Goal: Task Accomplishment & Management: Manage account settings

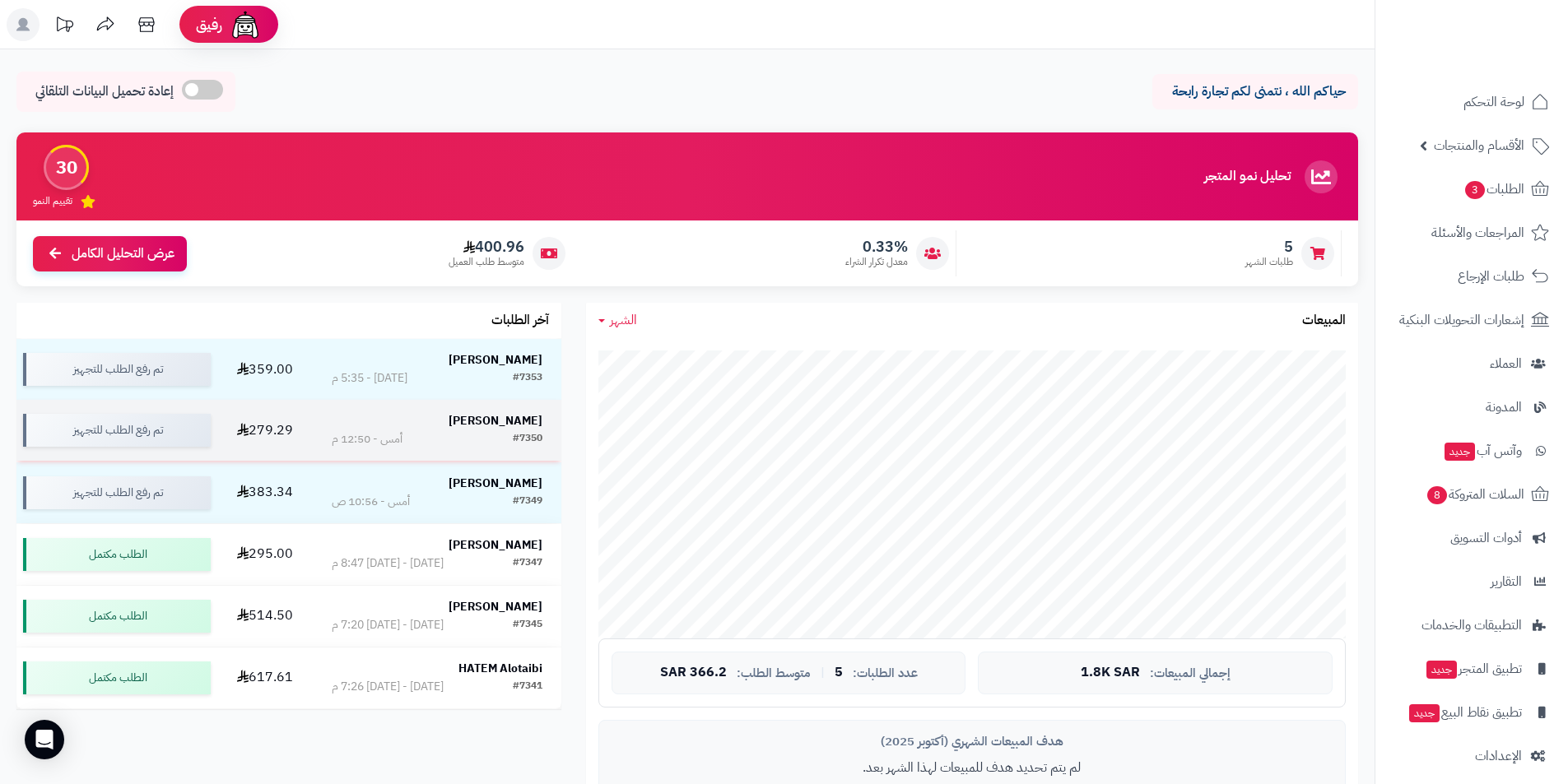
click at [499, 431] on div "#7350 أمس - 12:50 م" at bounding box center [437, 439] width 211 height 16
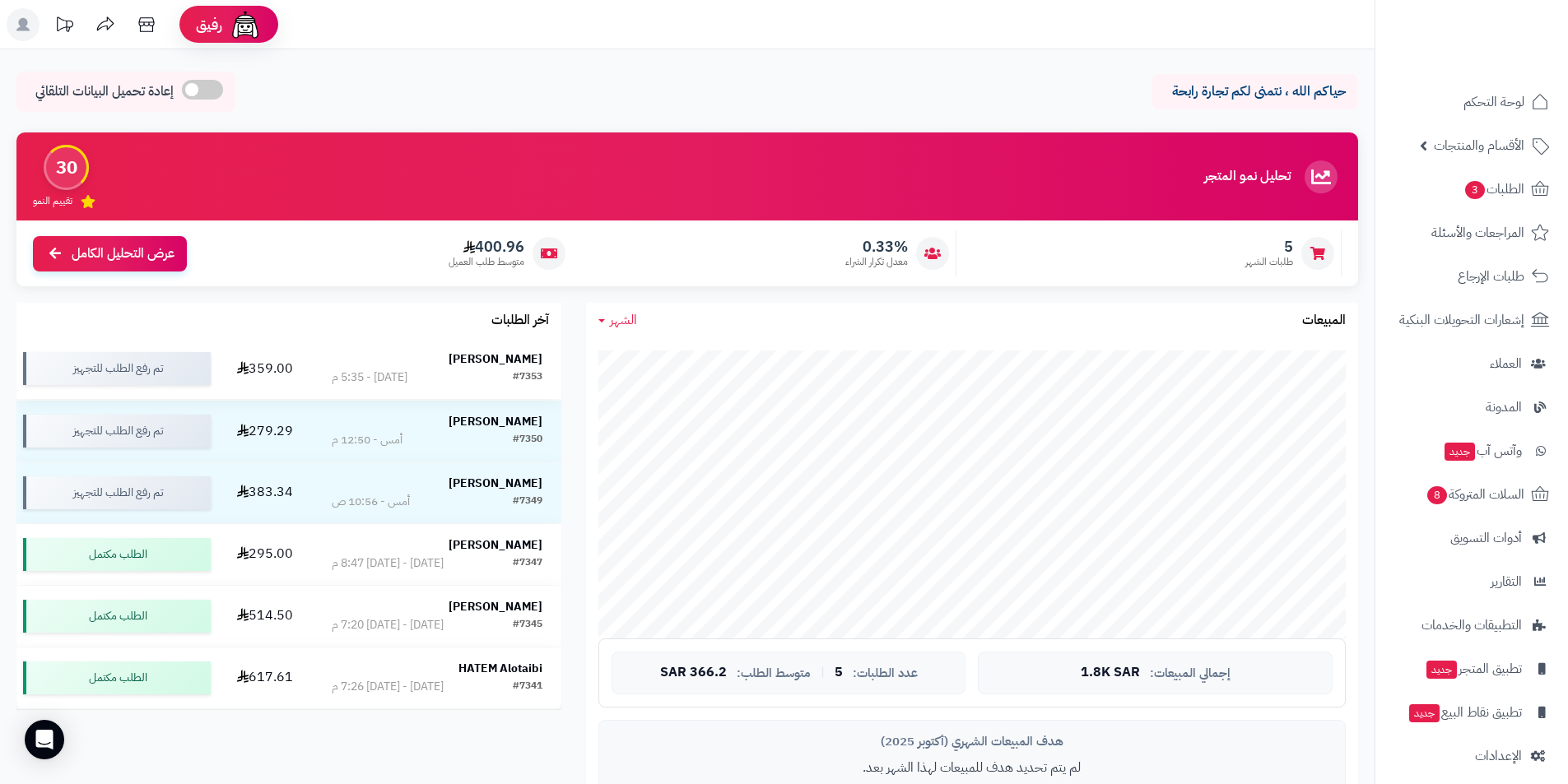
click at [543, 377] on td "[PERSON_NAME] #7353 [DATE] - 5:35 م" at bounding box center [437, 368] width 249 height 61
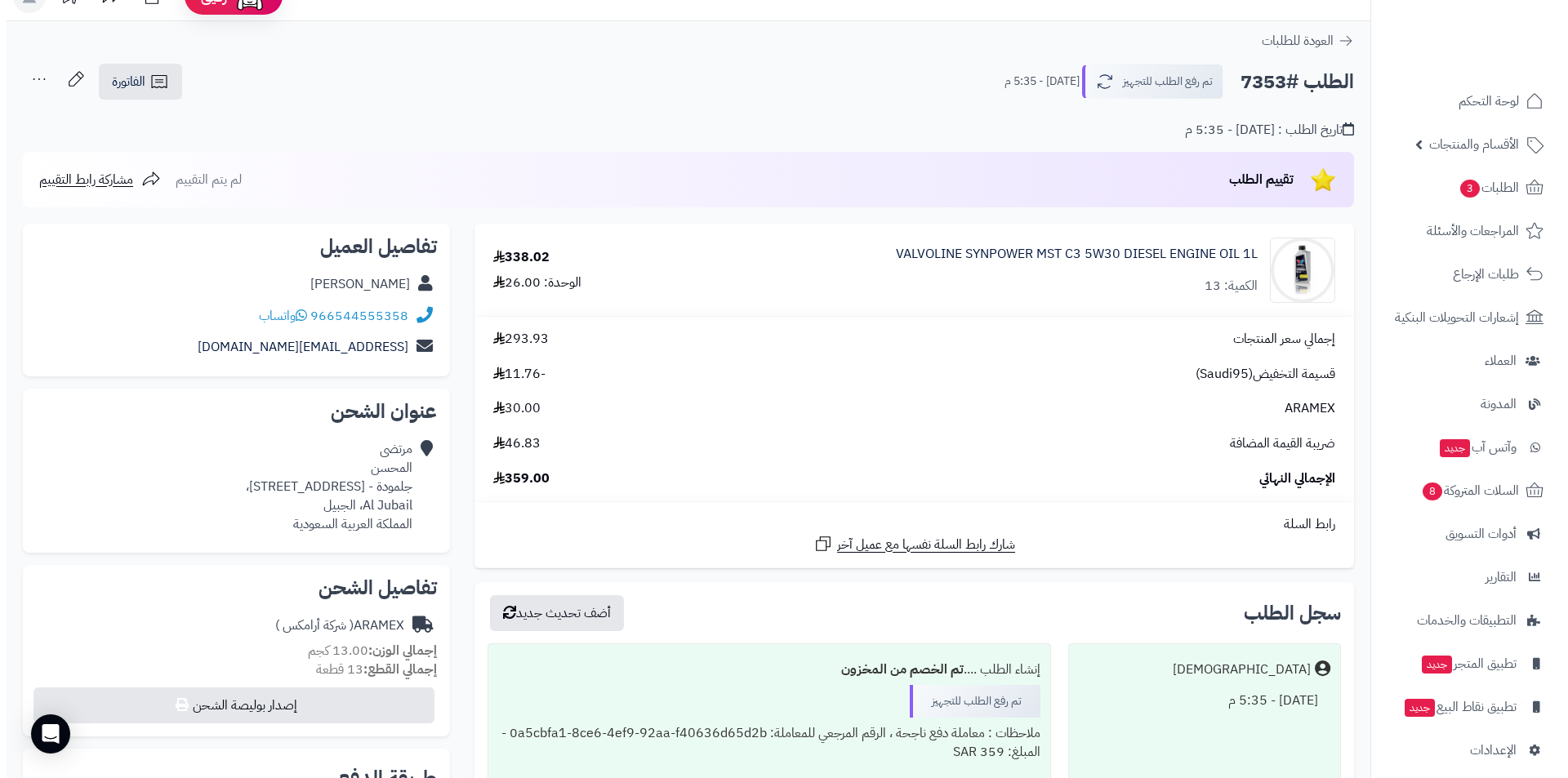
scroll to position [326, 0]
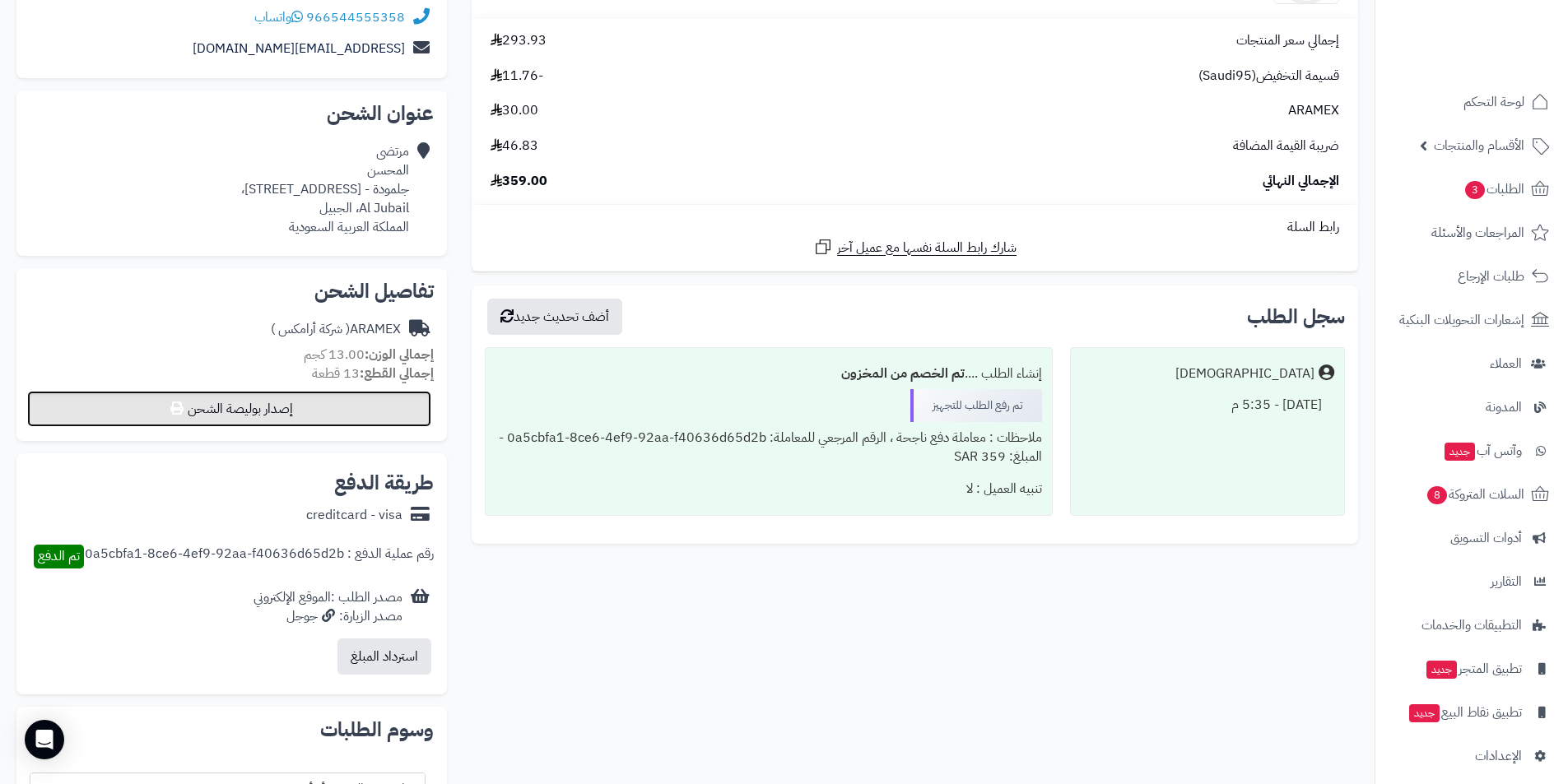
click at [308, 404] on button "إصدار بوليصة الشحن" at bounding box center [229, 409] width 404 height 36
select select "******"
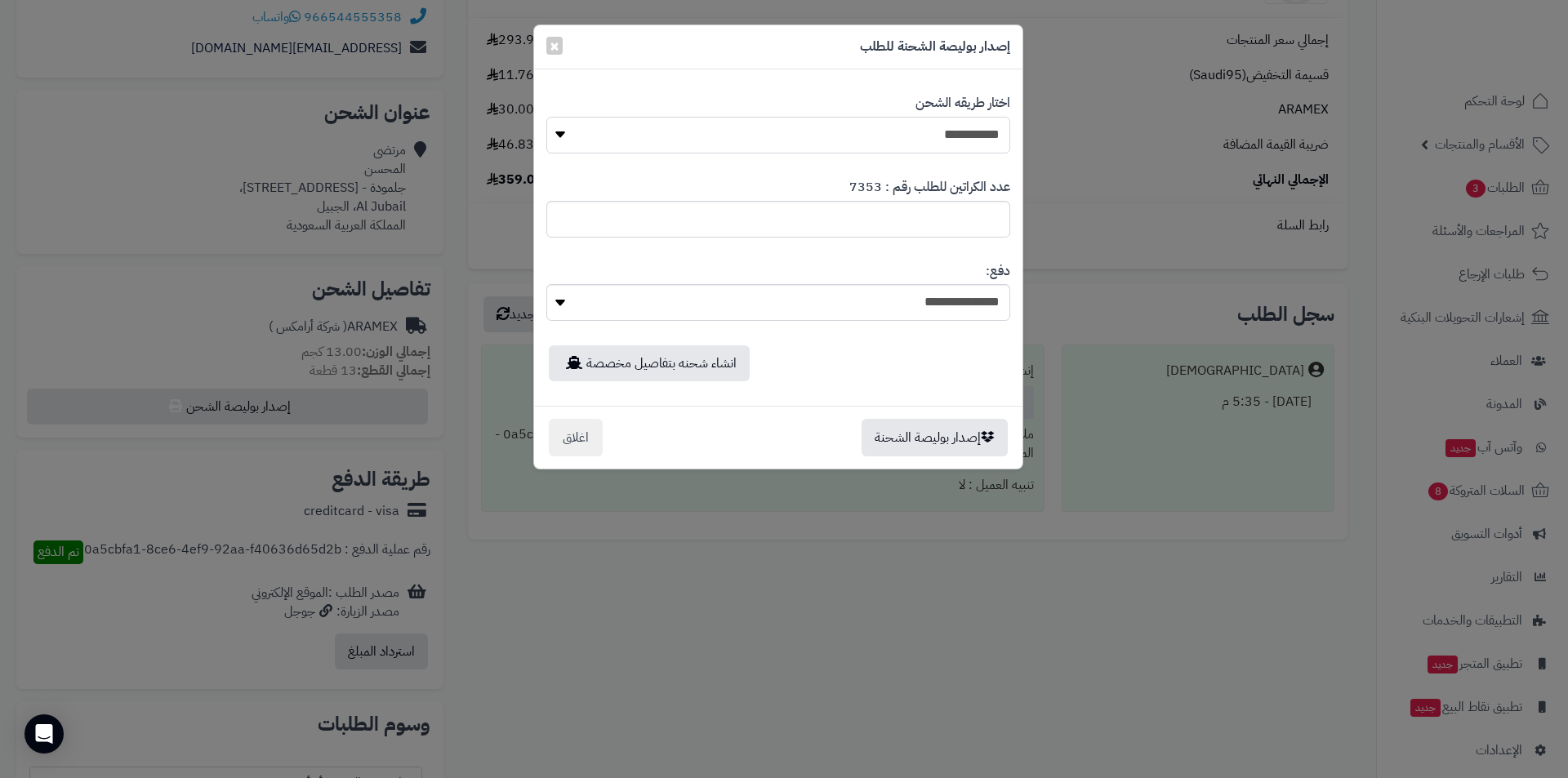
click at [731, 142] on select "**********" at bounding box center [778, 135] width 464 height 36
click at [546, 117] on select "**********" at bounding box center [778, 135] width 464 height 36
click at [942, 452] on button "إصدار بوليصة الشحنة" at bounding box center [935, 436] width 146 height 37
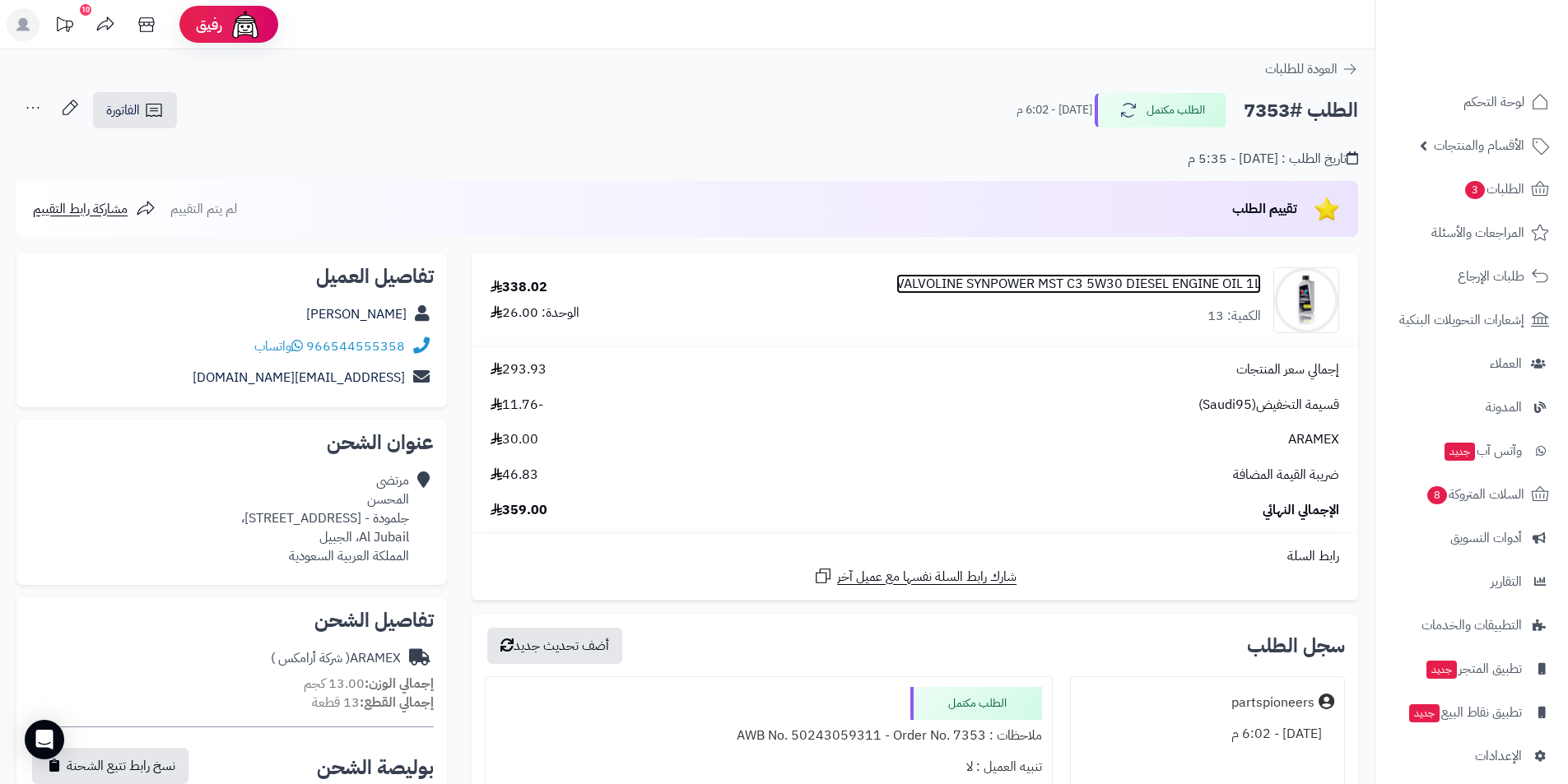
click at [925, 284] on link "VALVOLINE SYNPOWER MST C3 5W30 DIESEL ENGINE OIL 1L" at bounding box center [1078, 284] width 365 height 19
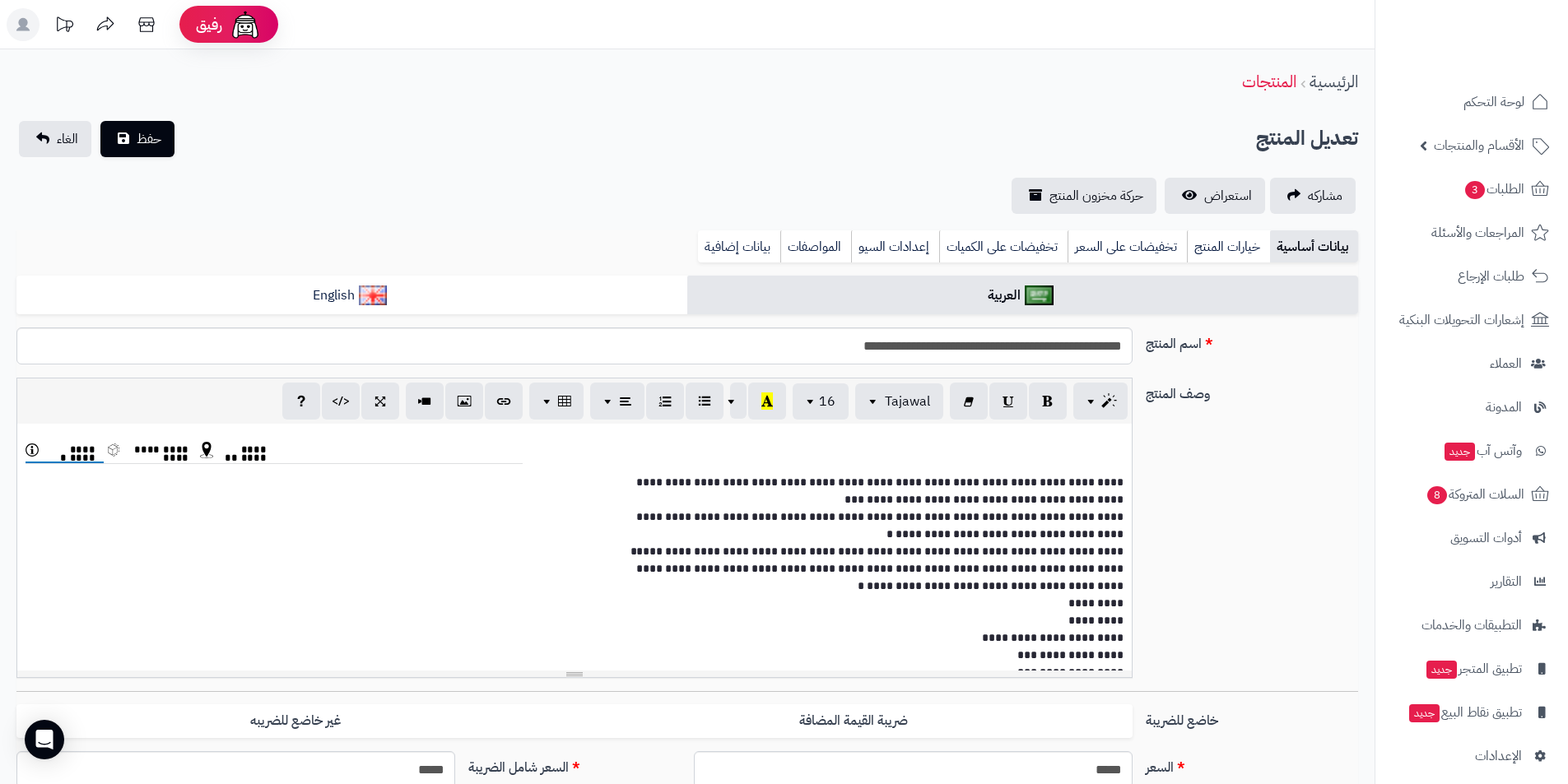
scroll to position [238, 0]
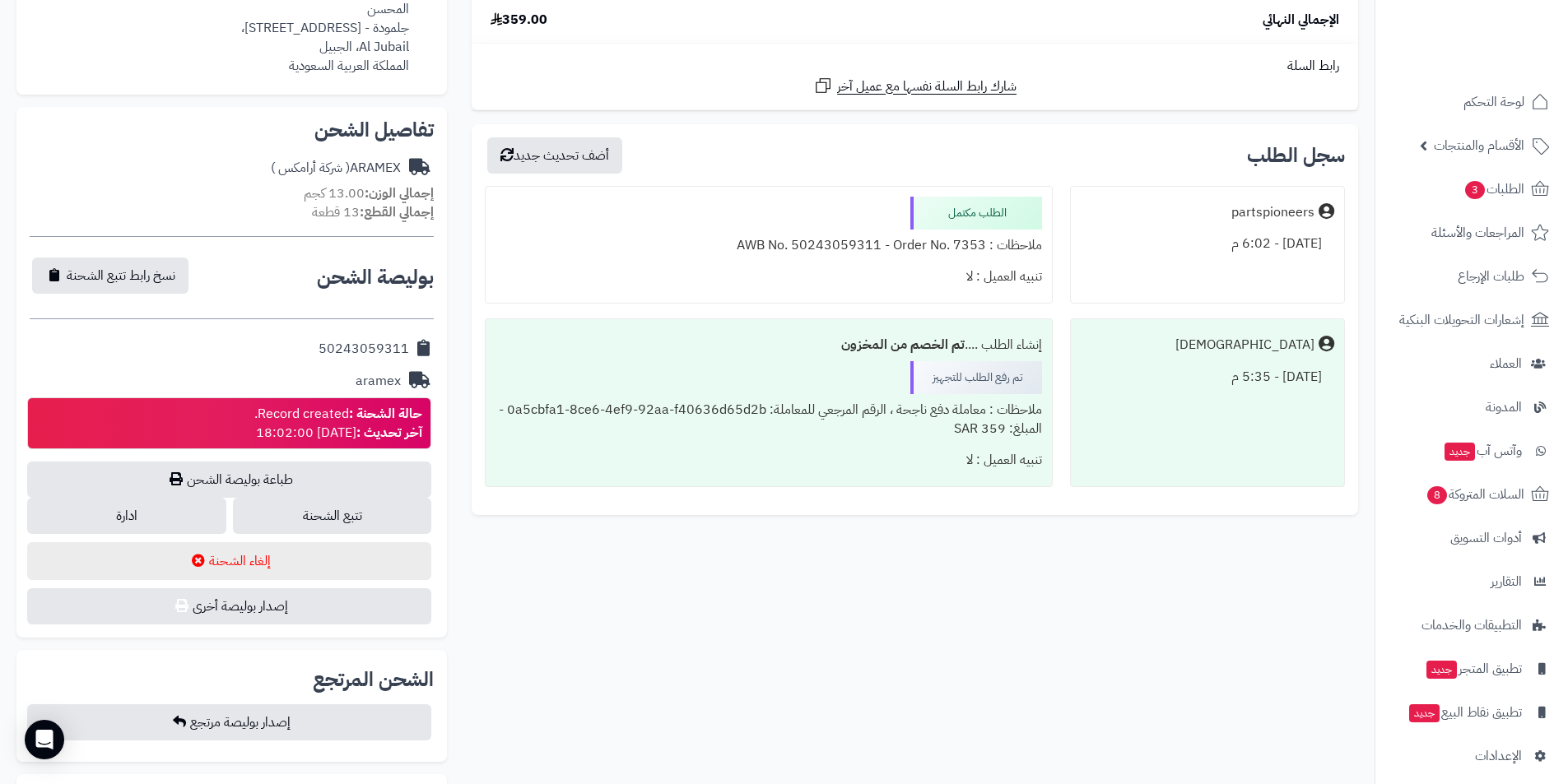
scroll to position [658, 0]
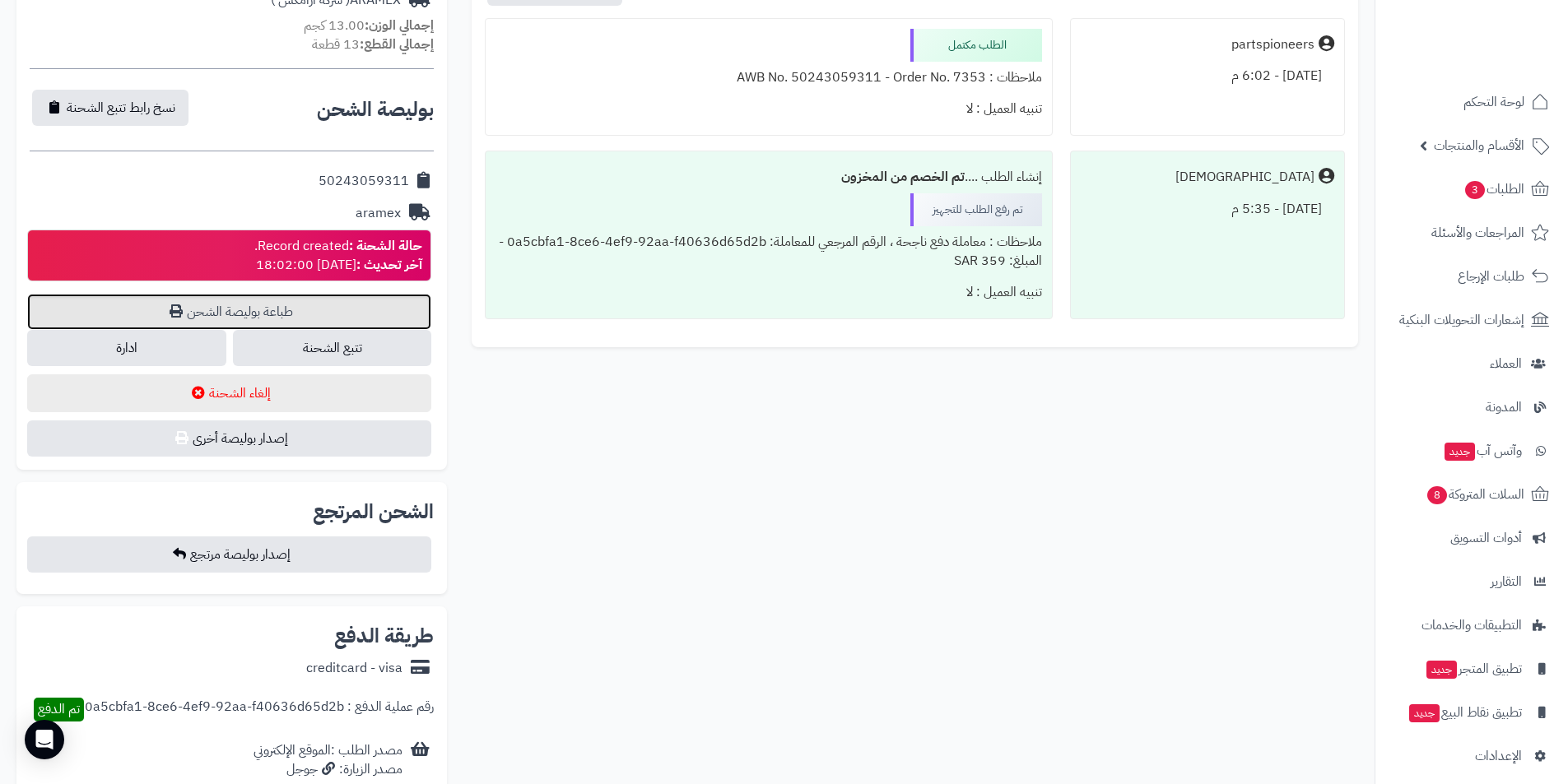
click at [255, 301] on link "طباعة بوليصة الشحن" at bounding box center [229, 312] width 404 height 36
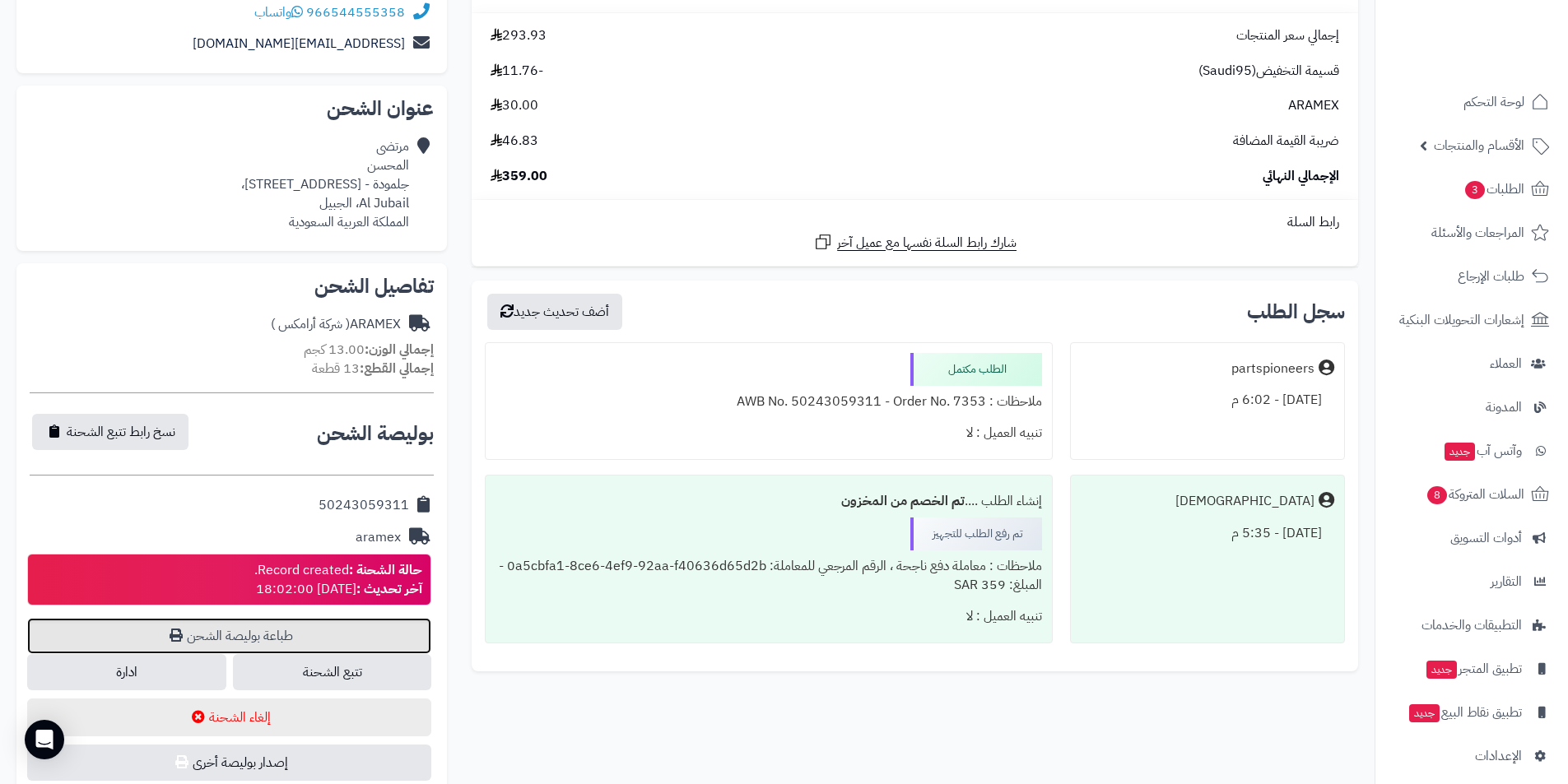
scroll to position [82, 0]
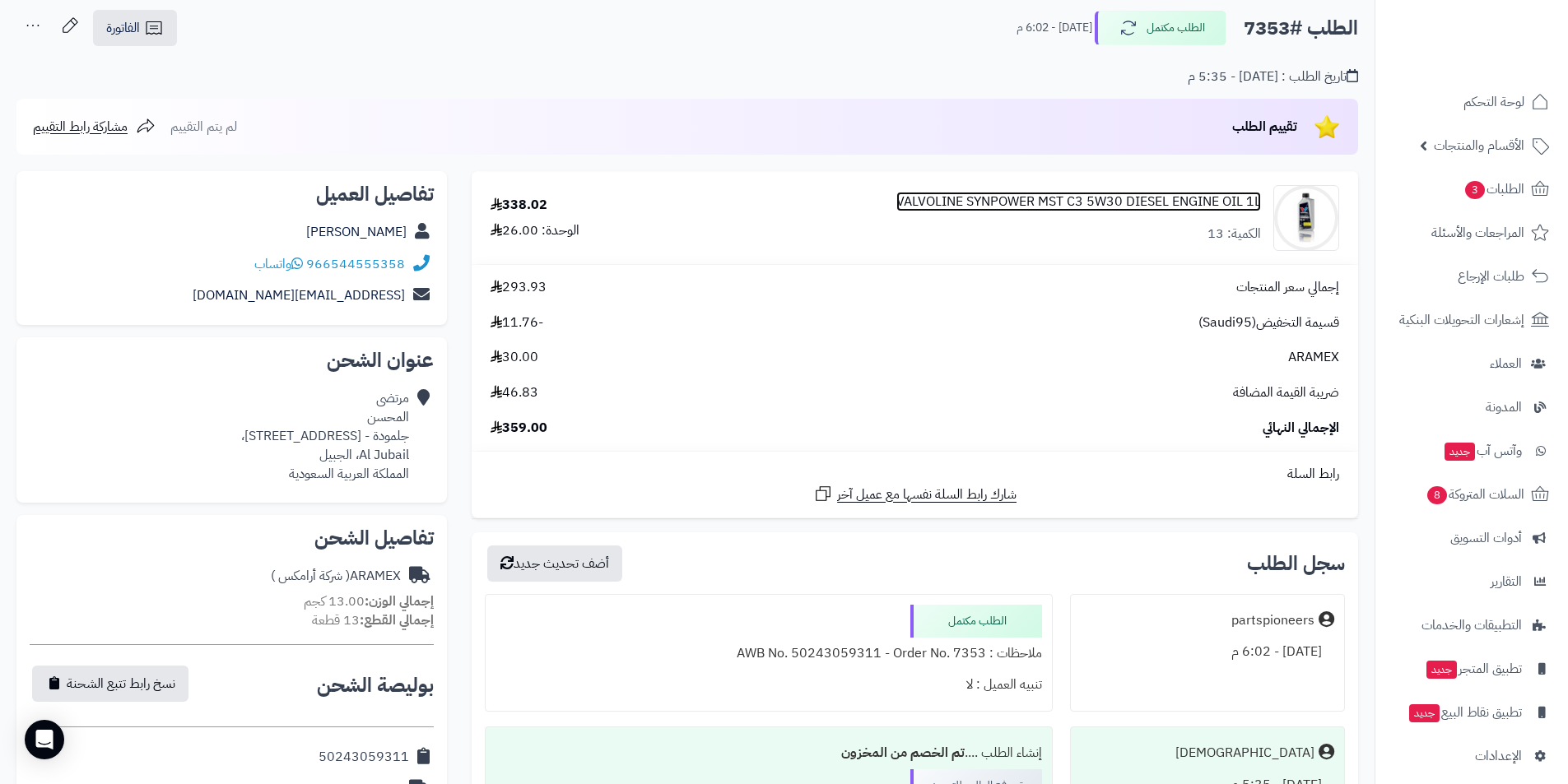
click at [941, 198] on link "VALVOLINE SYNPOWER MST C3 5W30 DIESEL ENGINE OIL 1L" at bounding box center [1078, 202] width 365 height 19
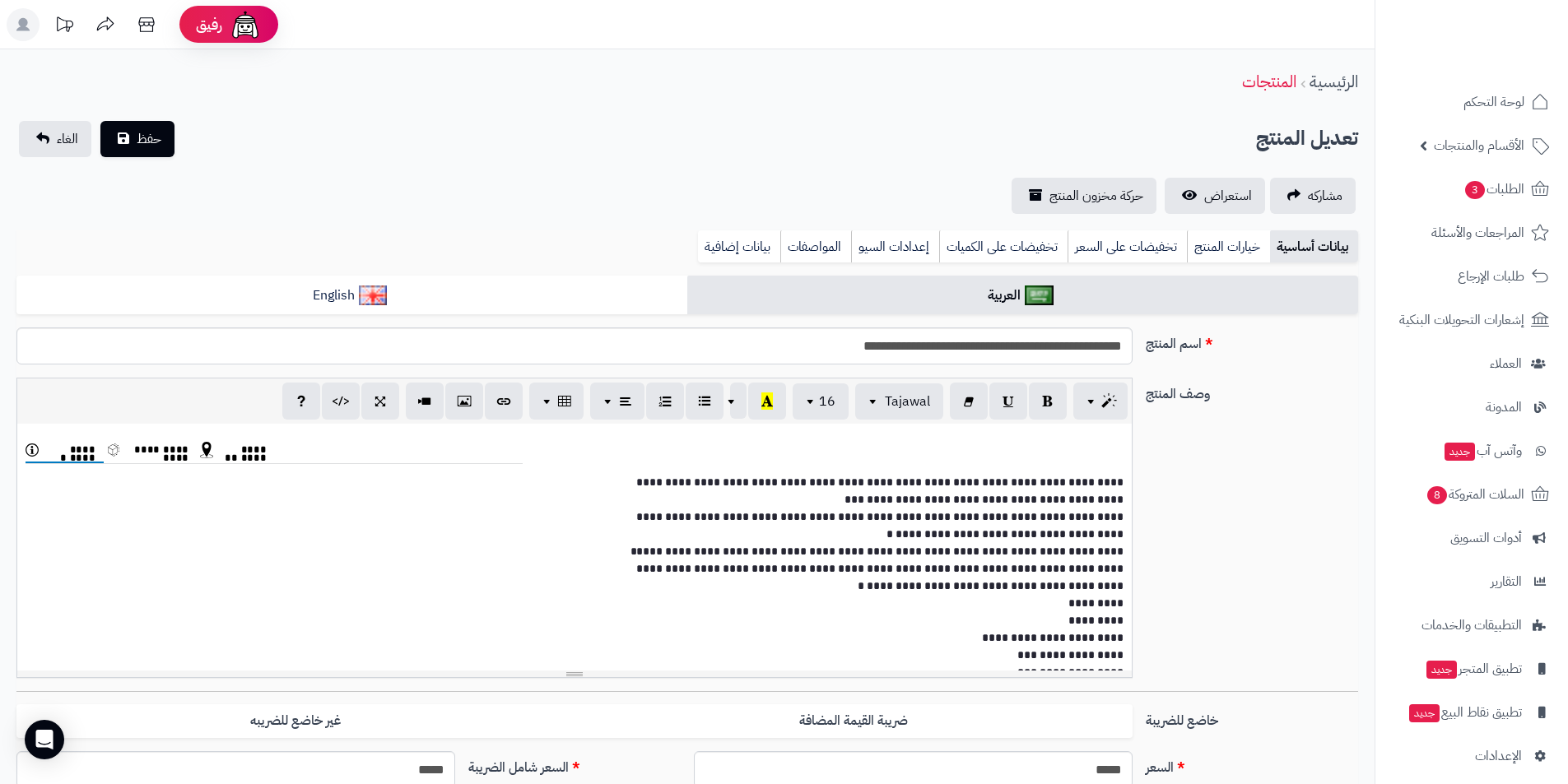
scroll to position [238, 0]
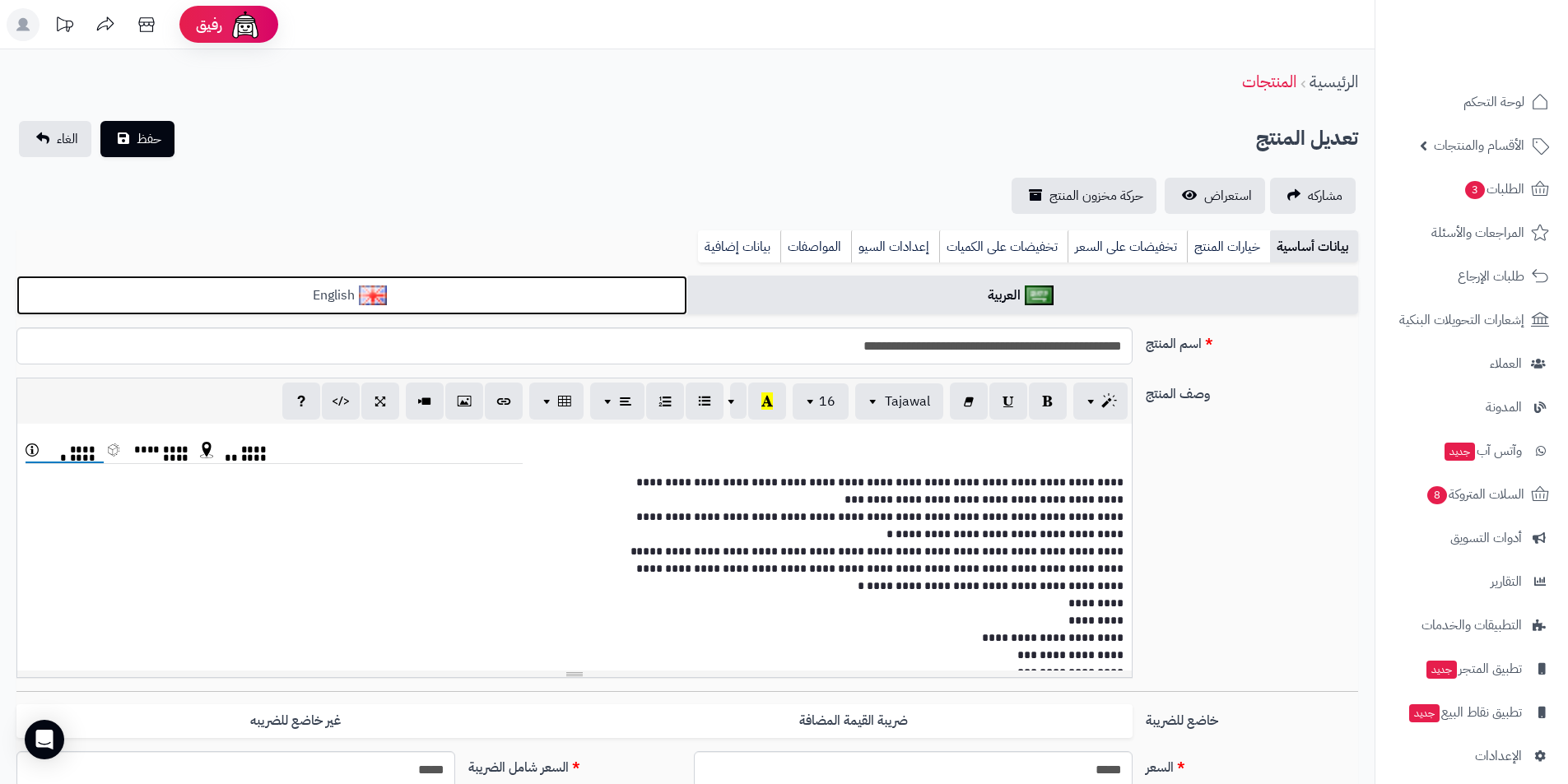
click at [601, 288] on link "English" at bounding box center [351, 295] width 671 height 40
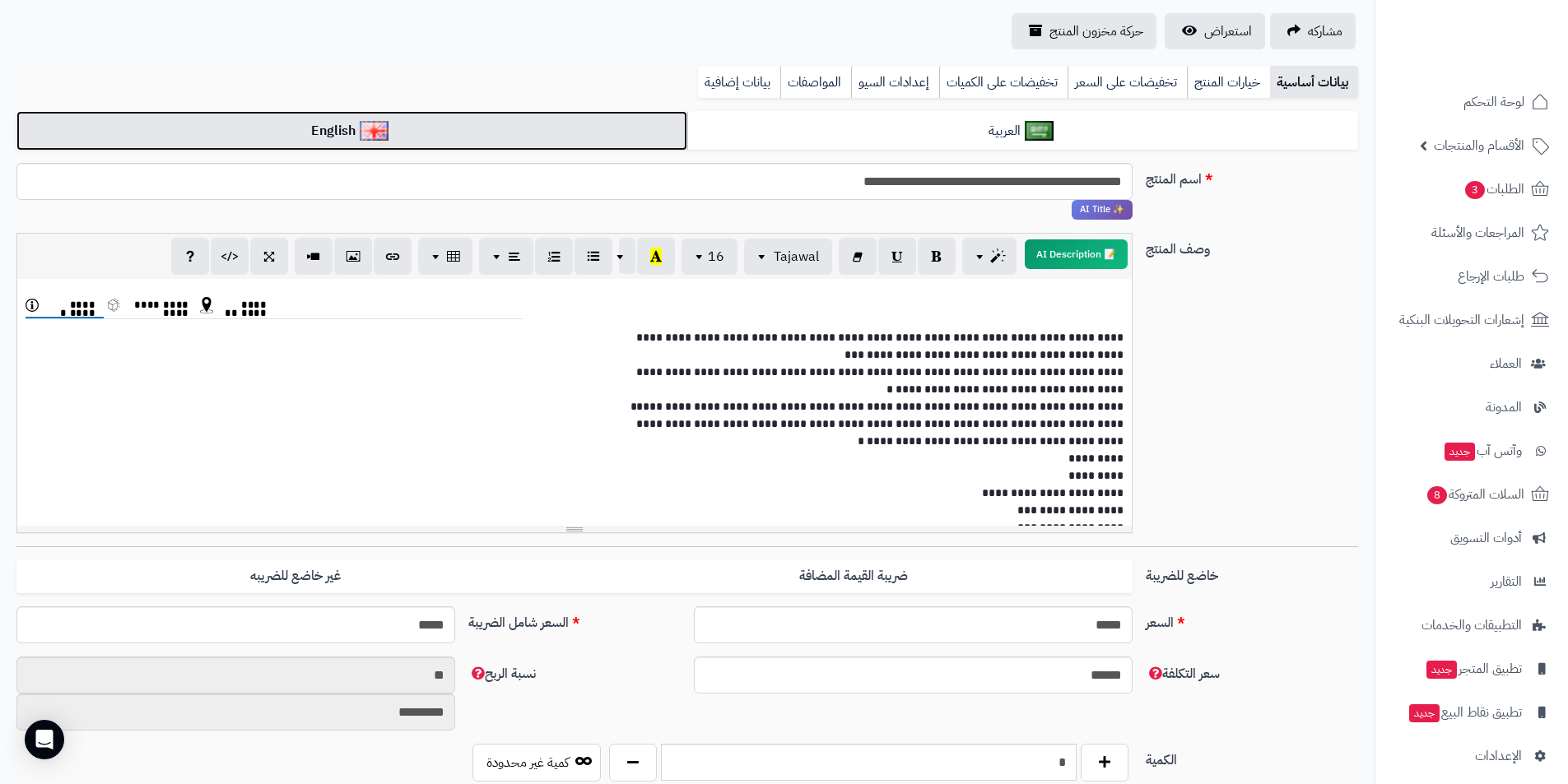
scroll to position [82, 0]
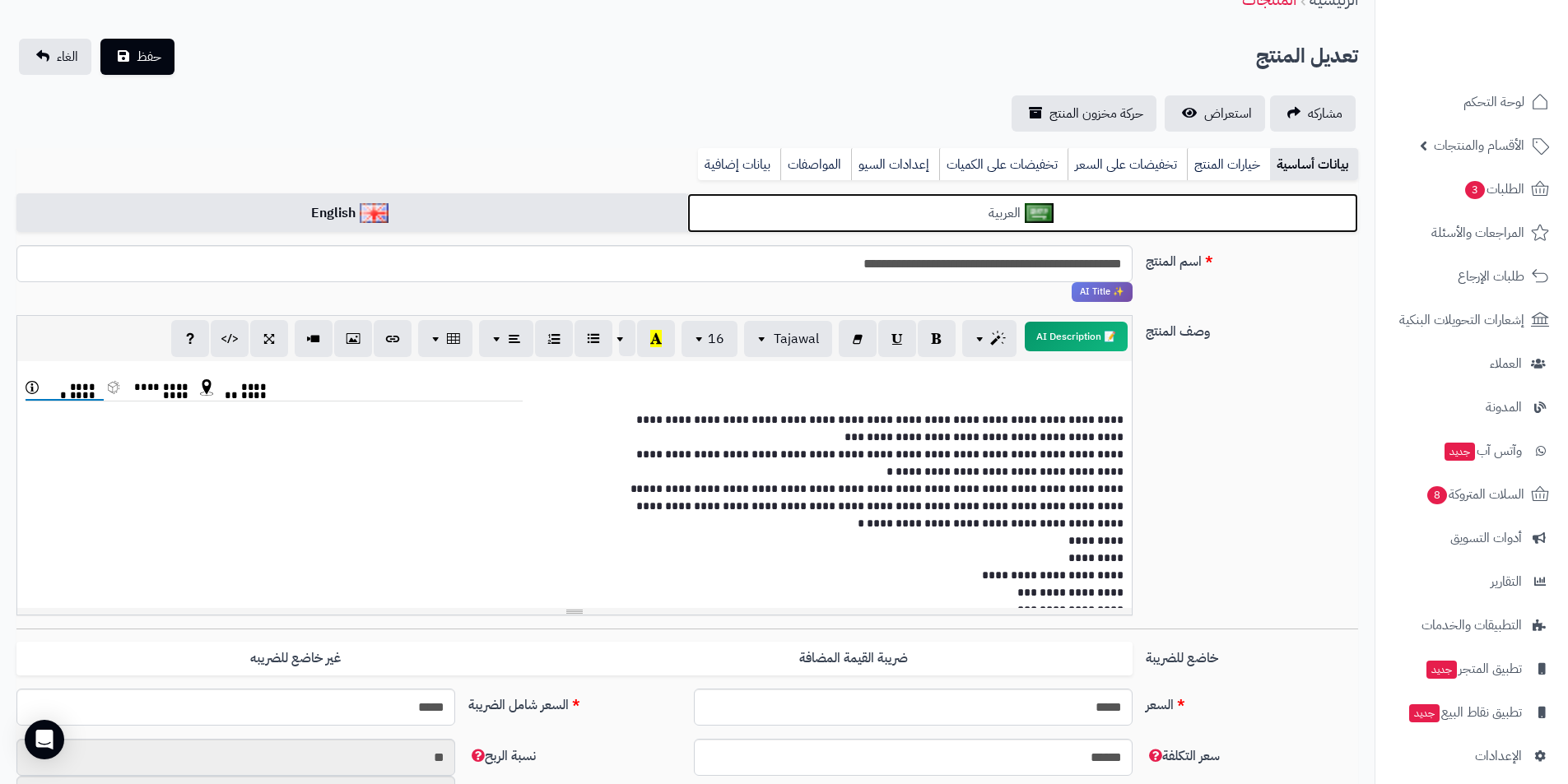
click at [815, 213] on link "العربية" at bounding box center [1022, 213] width 671 height 40
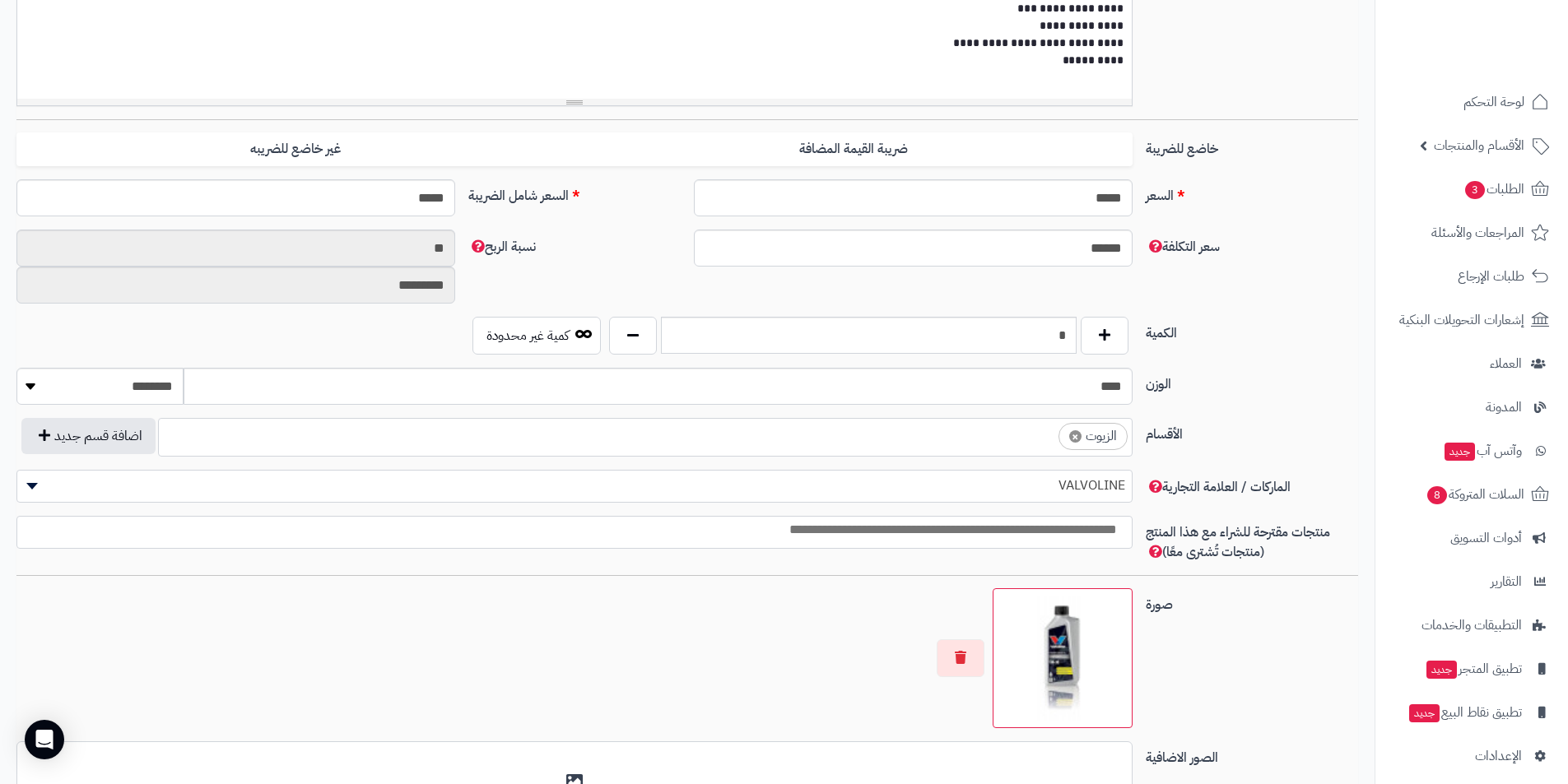
scroll to position [576, 0]
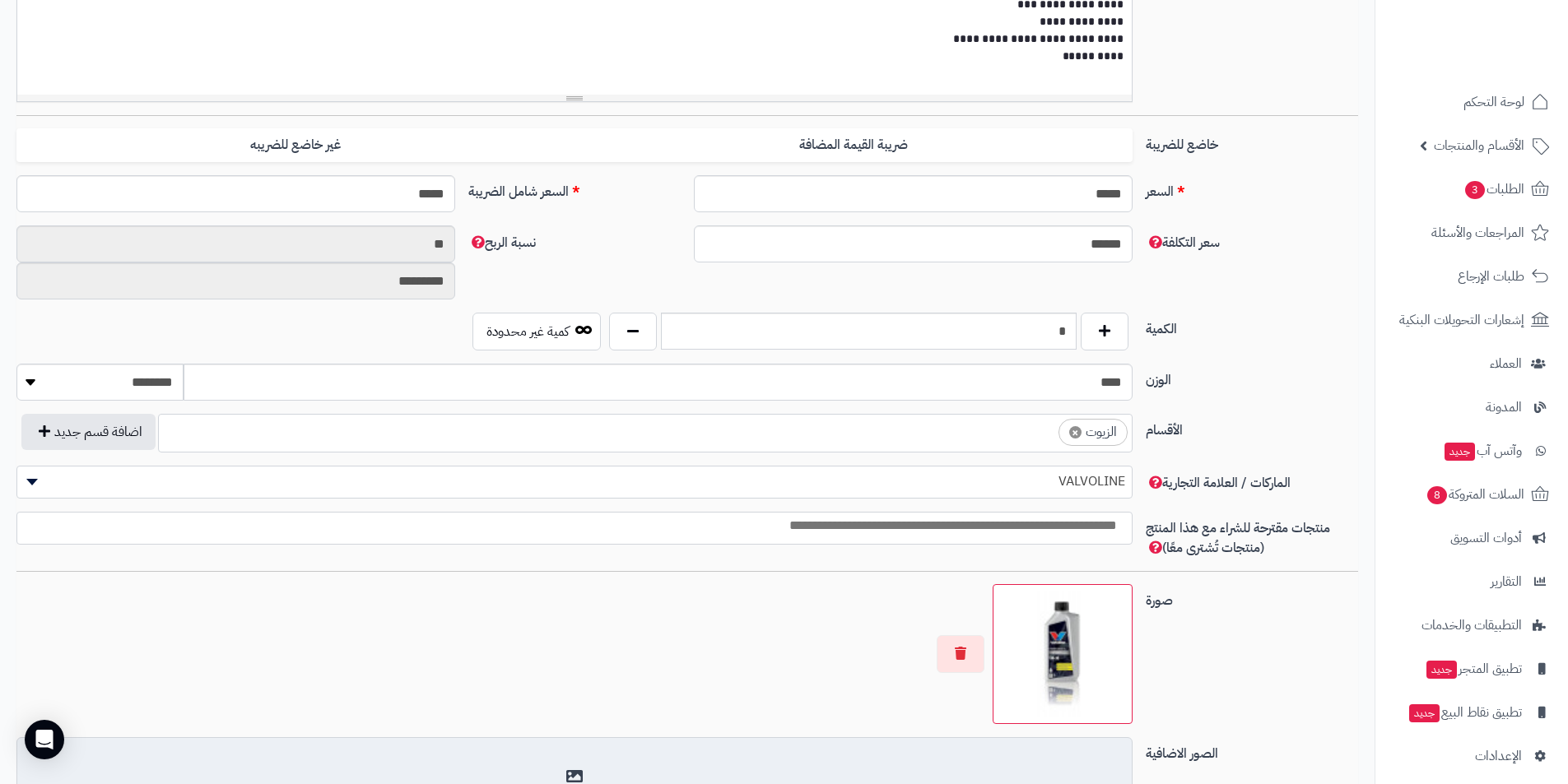
click at [508, 765] on div "أضف الصور الاضافية اختر الصور الاضافية" at bounding box center [574, 787] width 1116 height 102
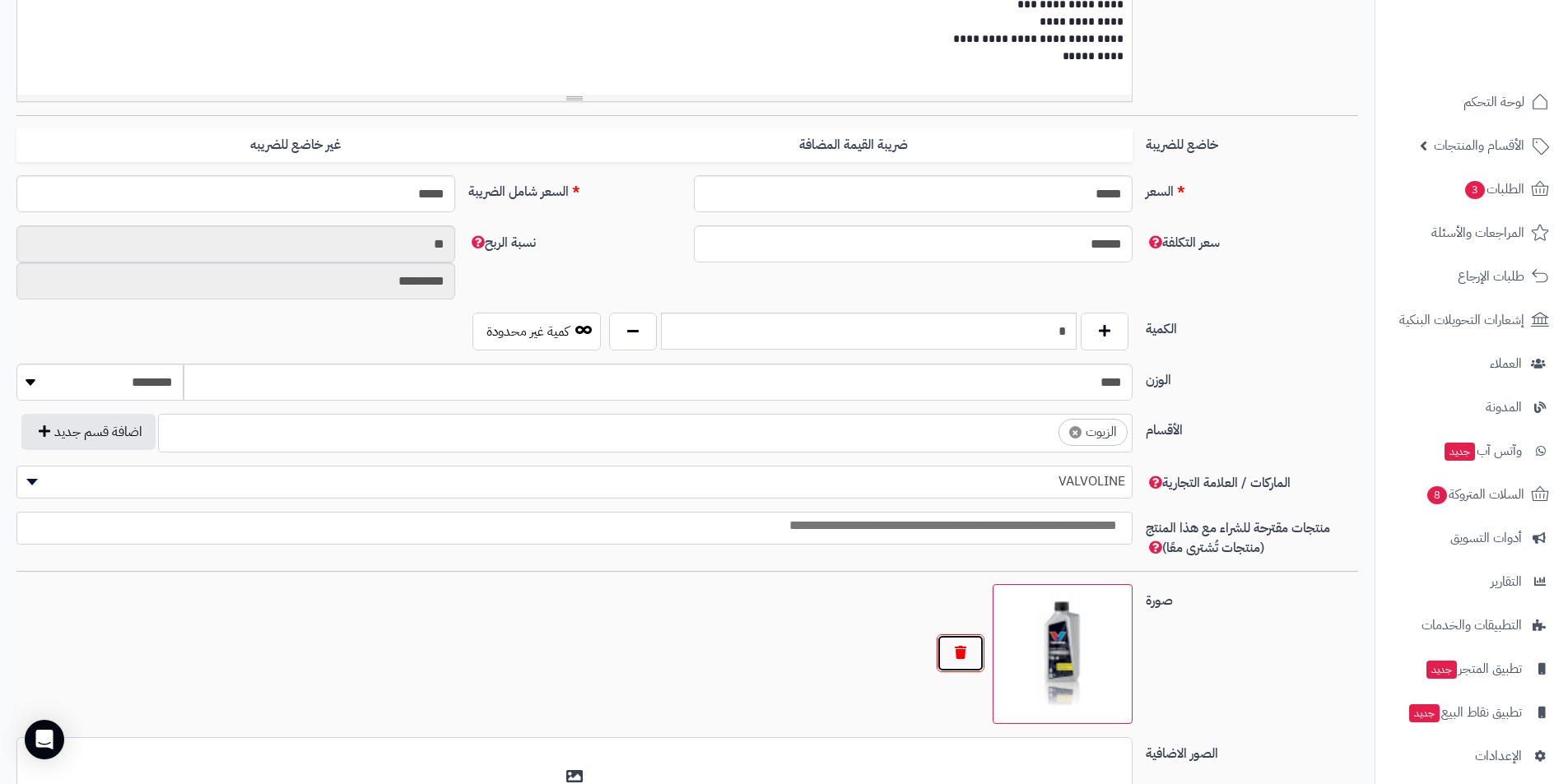
click at [973, 649] on button "button" at bounding box center [960, 653] width 48 height 38
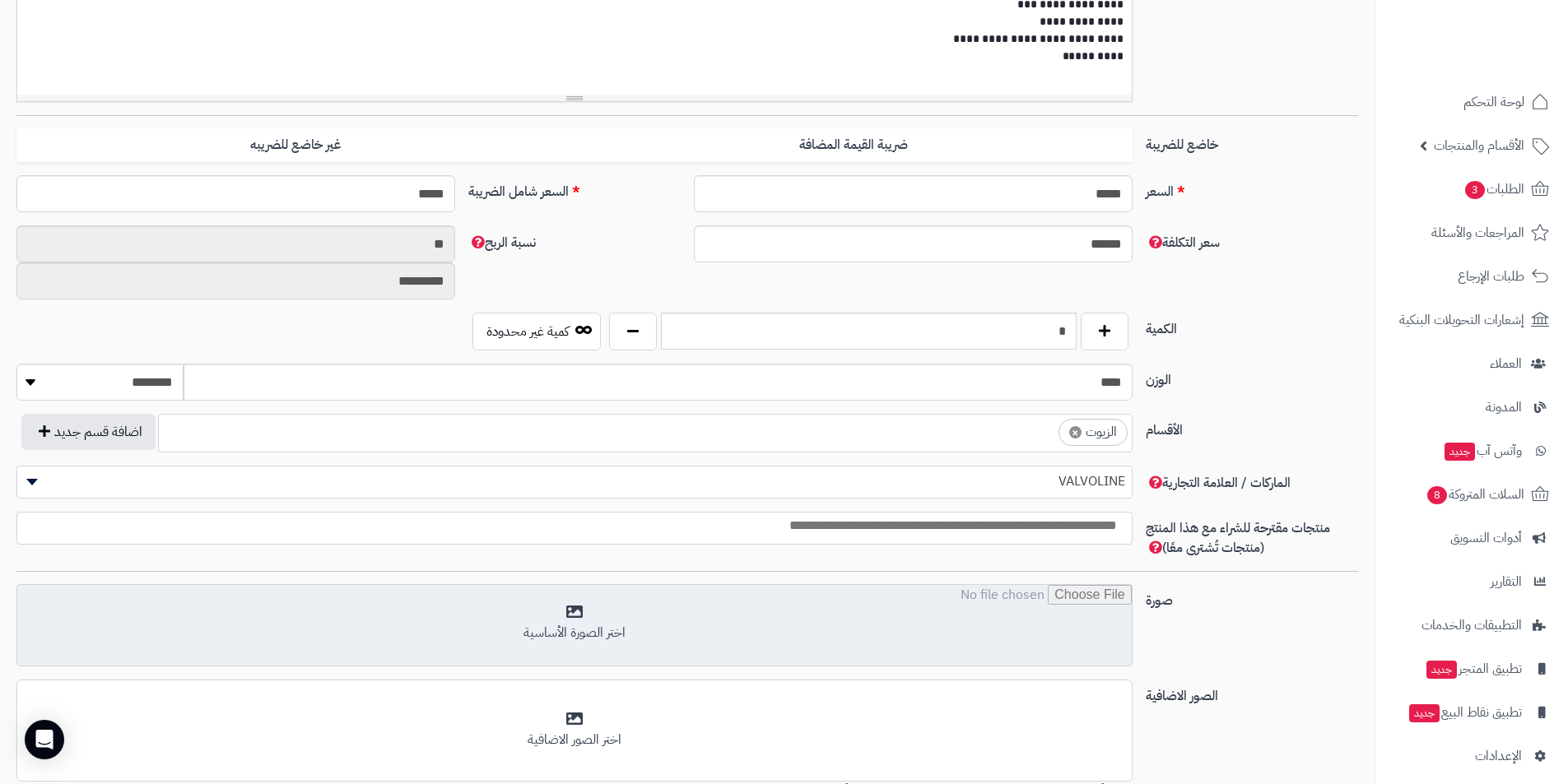
click at [655, 617] on input "file" at bounding box center [574, 626] width 1114 height 82
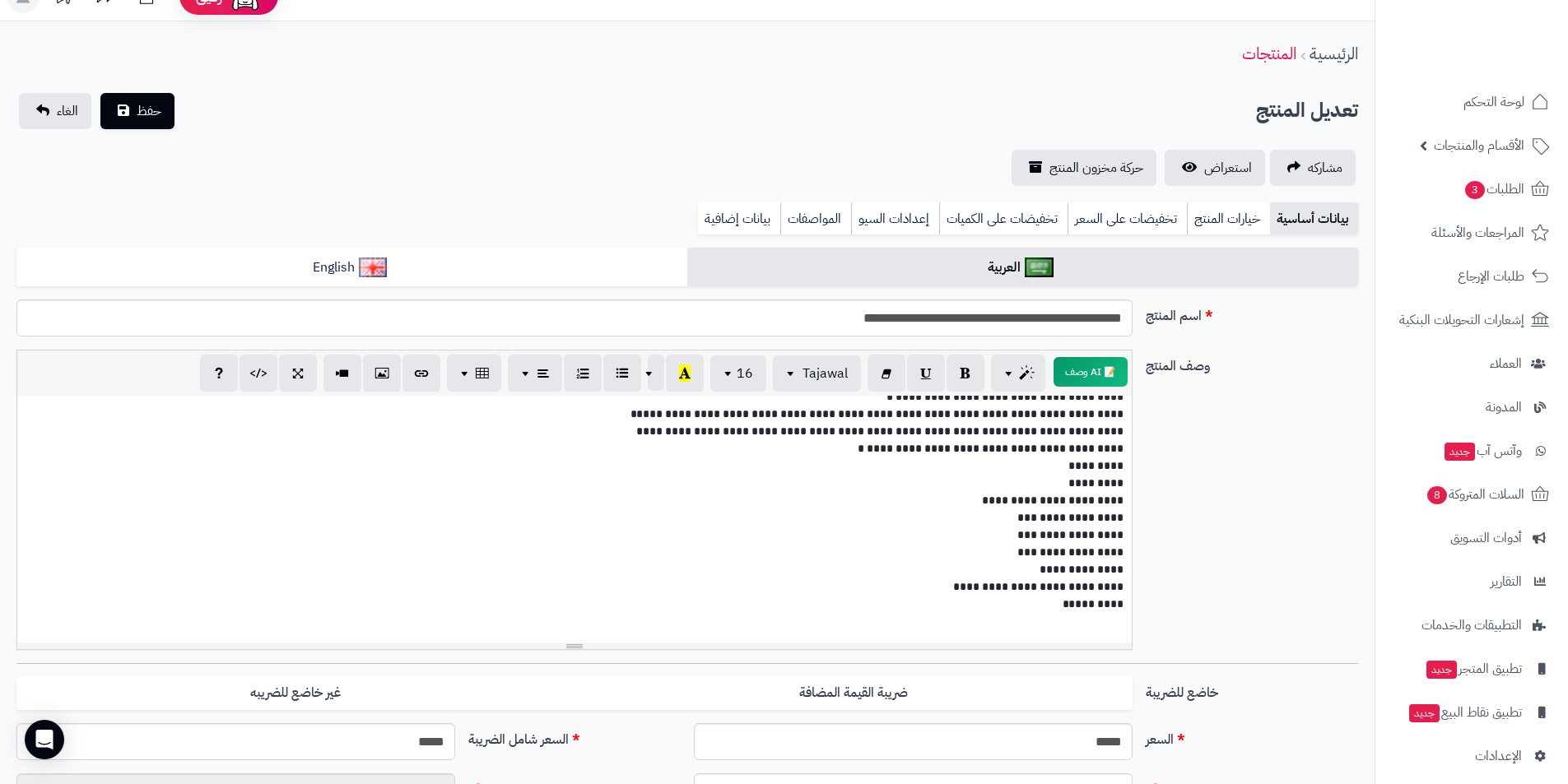
scroll to position [0, 0]
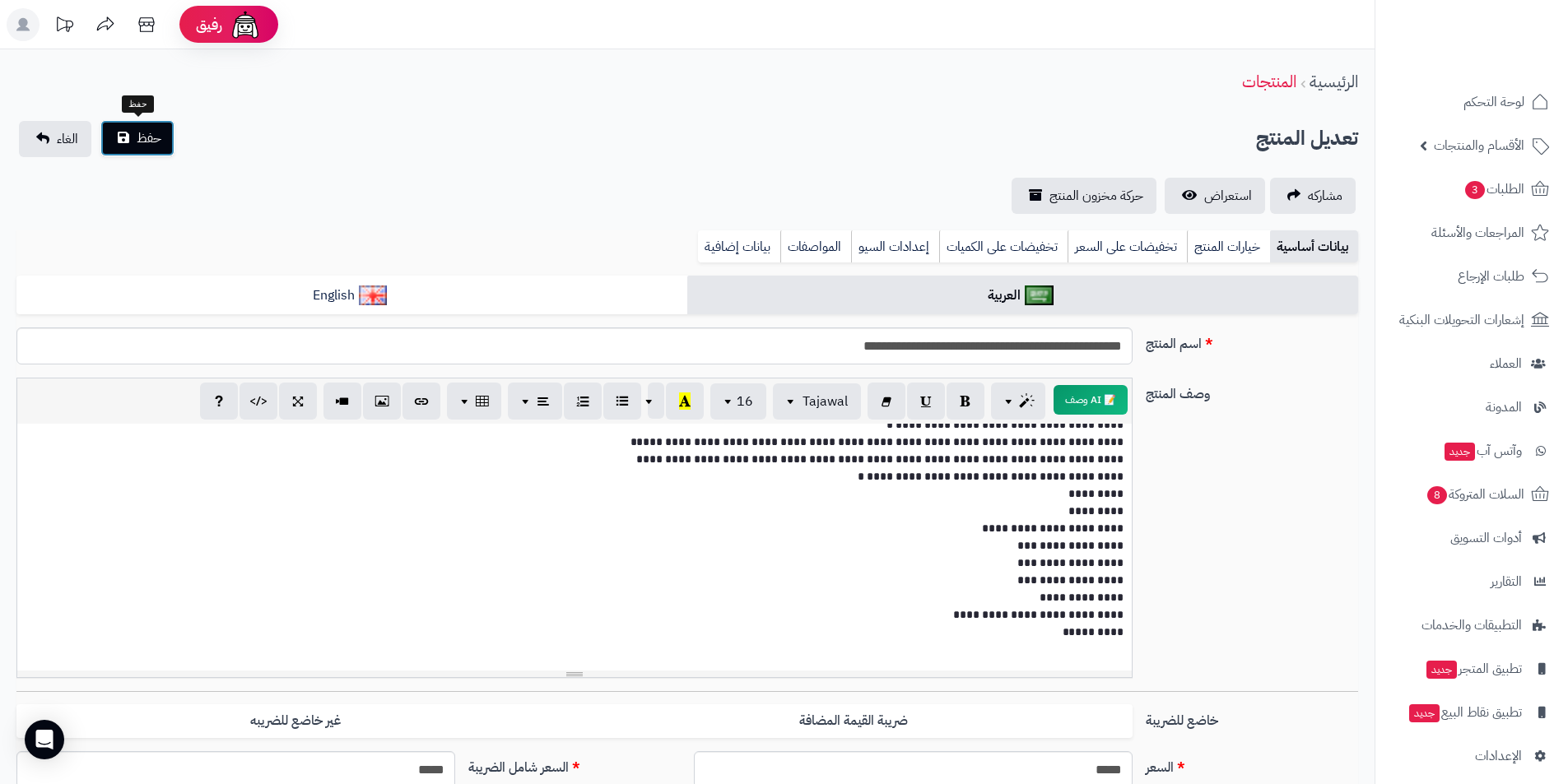
click at [125, 131] on button "حفظ" at bounding box center [138, 138] width 74 height 36
